Goal: Use online tool/utility: Utilize a website feature to perform a specific function

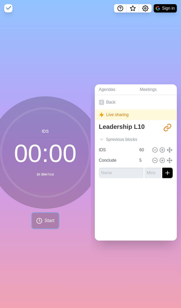
click at [52, 220] on span "Start" at bounding box center [50, 220] width 10 height 7
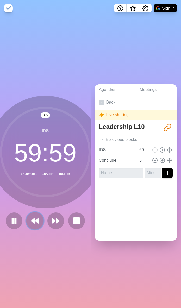
click at [30, 219] on button at bounding box center [34, 220] width 17 height 17
click at [30, 219] on icon at bounding box center [34, 220] width 9 height 9
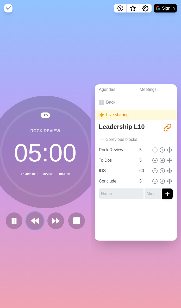
click at [30, 219] on icon at bounding box center [34, 220] width 9 height 9
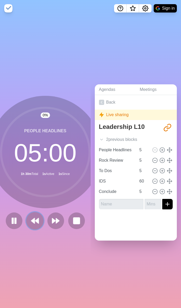
click at [30, 219] on icon at bounding box center [34, 220] width 9 height 9
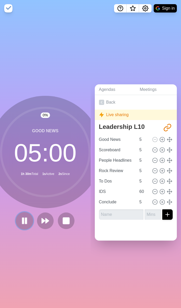
click at [30, 219] on button at bounding box center [24, 220] width 17 height 17
click at [23, 222] on rect at bounding box center [23, 221] width 2 height 6
click at [25, 222] on polygon at bounding box center [24, 220] width 5 height 7
